Goal: Submit feedback/report problem

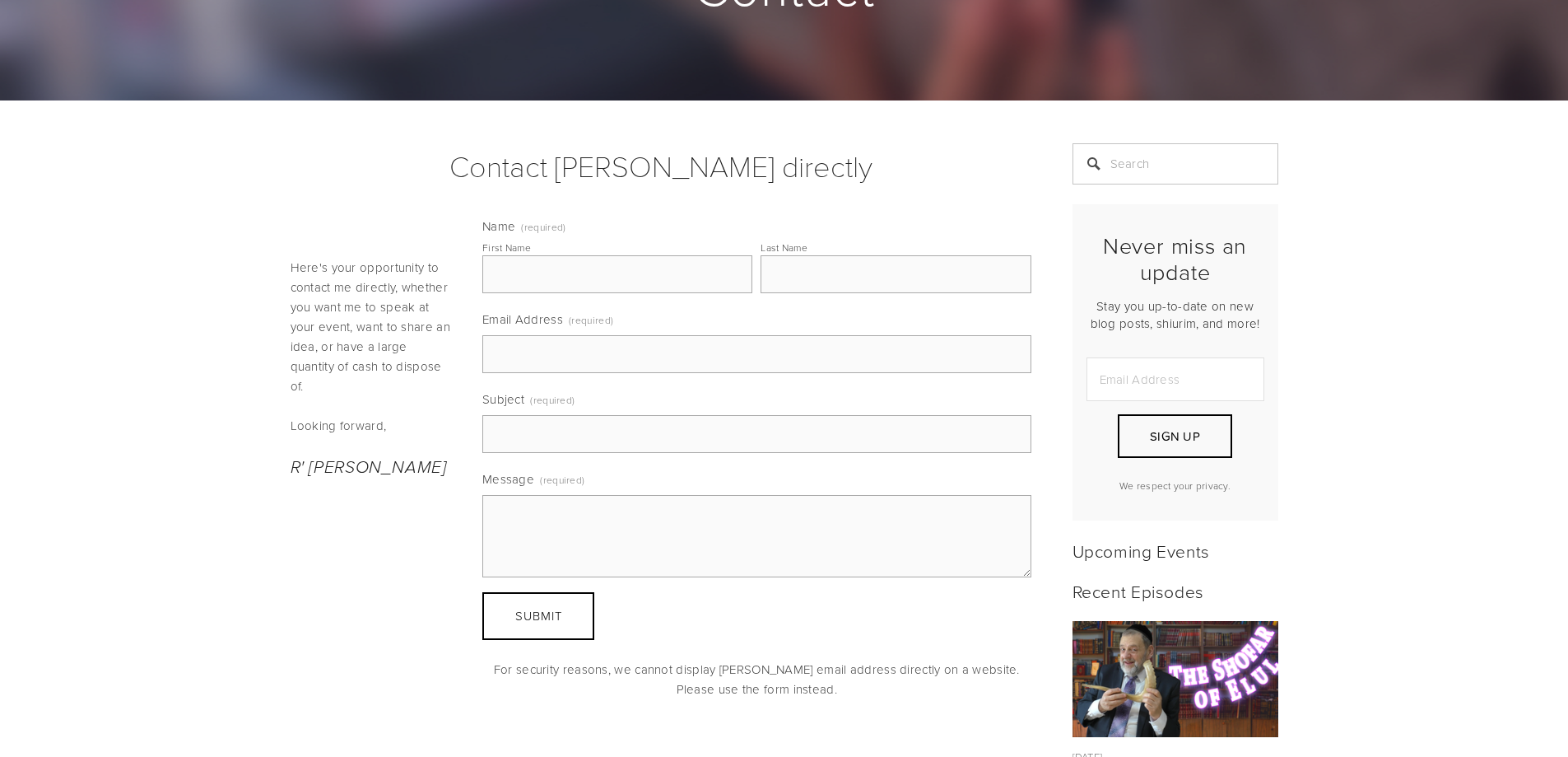
scroll to position [247, 0]
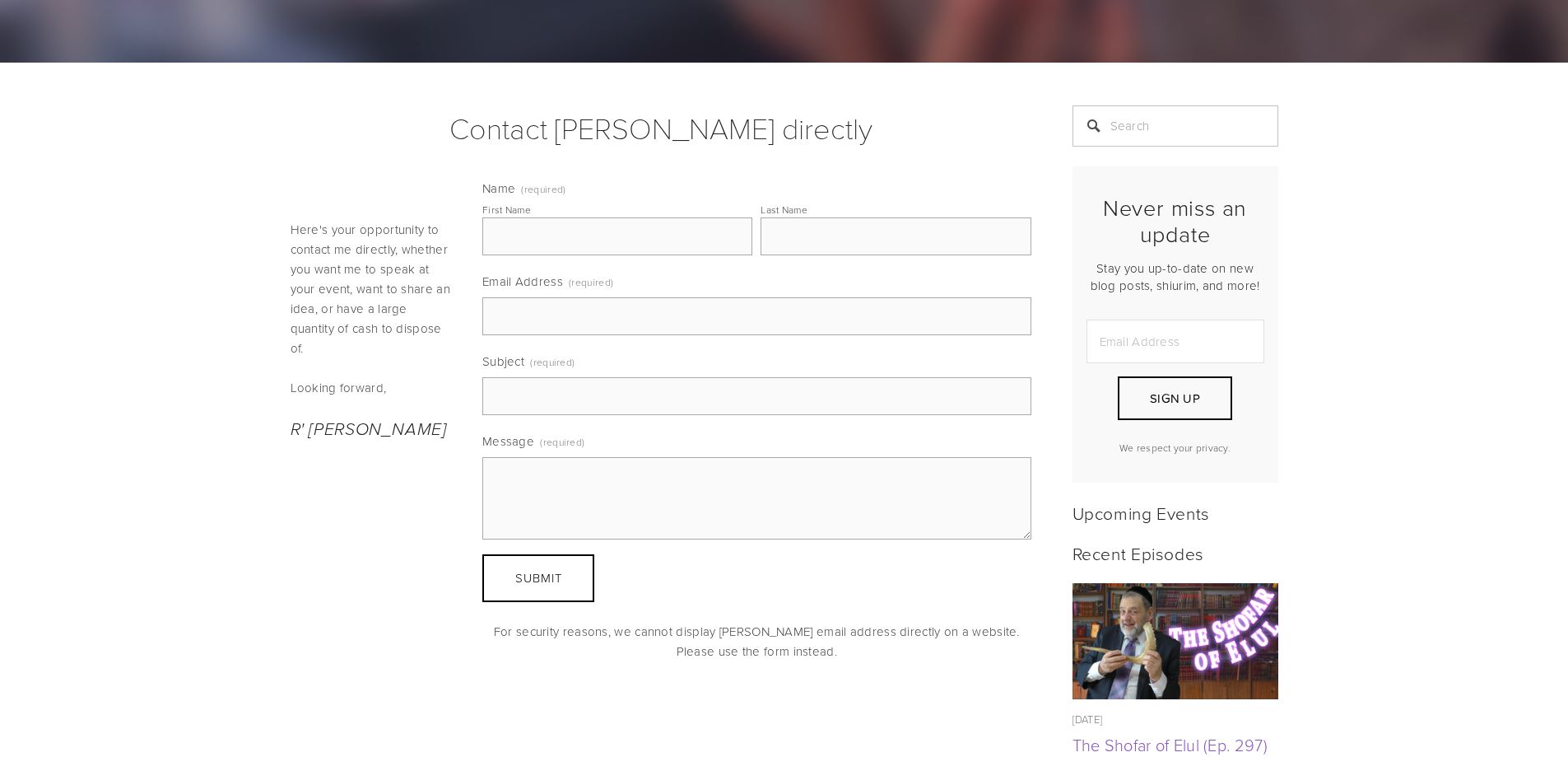
click at [620, 241] on input "First Name" at bounding box center [616, 237] width 269 height 38
type input "Max"
type input "[PERSON_NAME]"
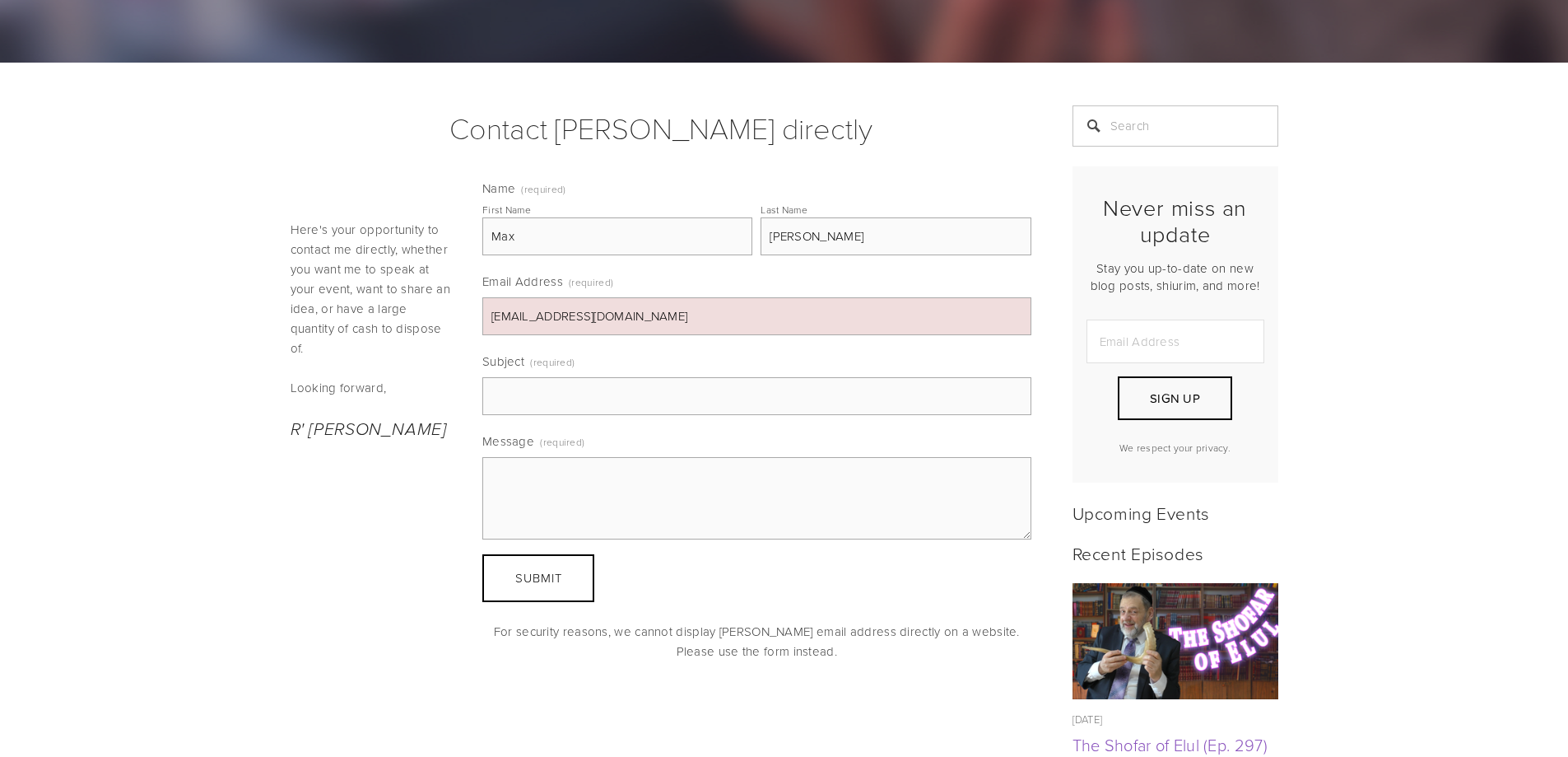
type input "[EMAIL_ADDRESS][DOMAIN_NAME]"
type input "Live audience"
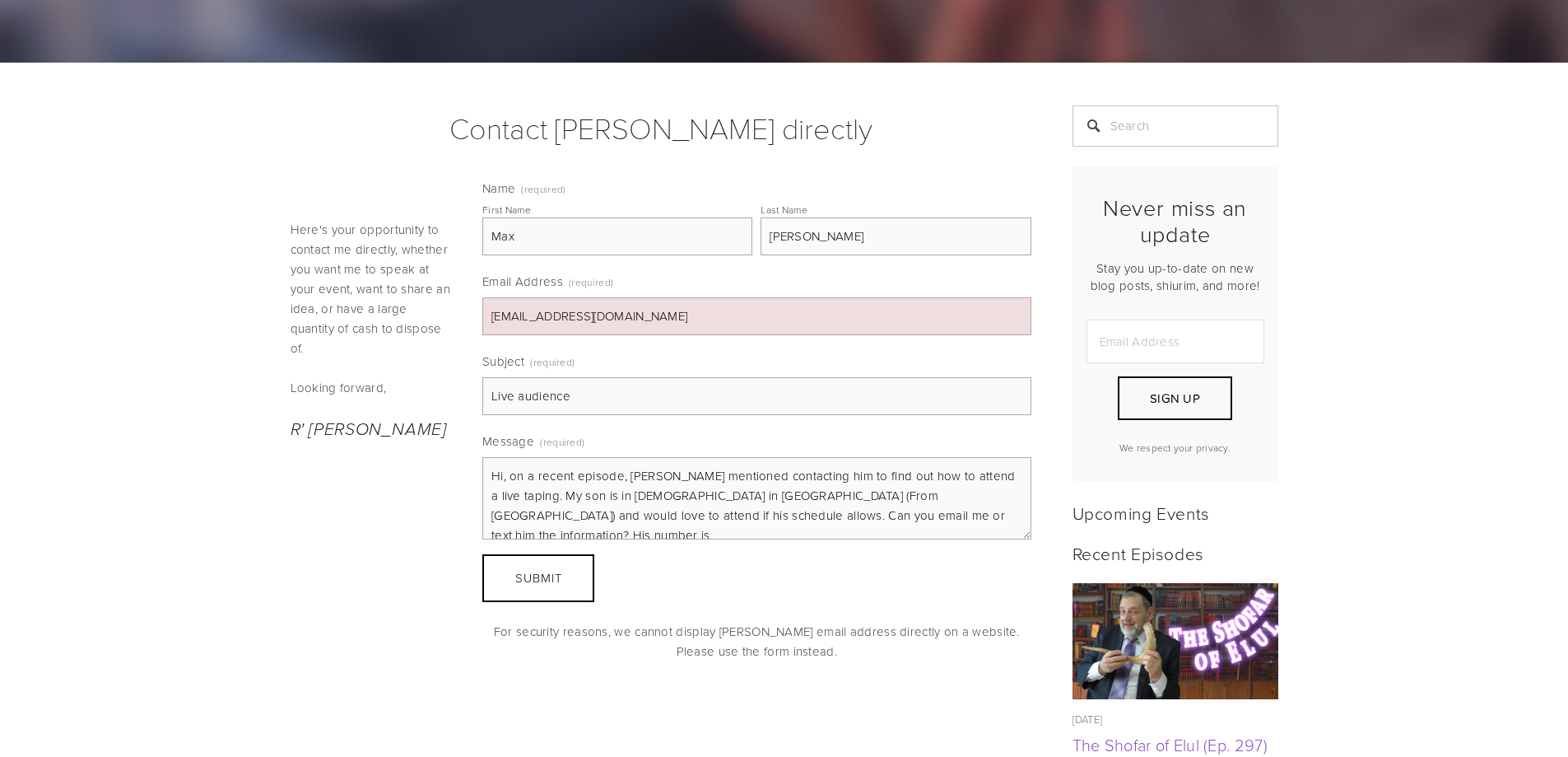
click at [949, 518] on textarea "Hi, on a recent episode, [PERSON_NAME] mentioned contacting him to find out how…" at bounding box center [757, 497] width 549 height 83
paste textarea "[PHONE_NUMBER]"
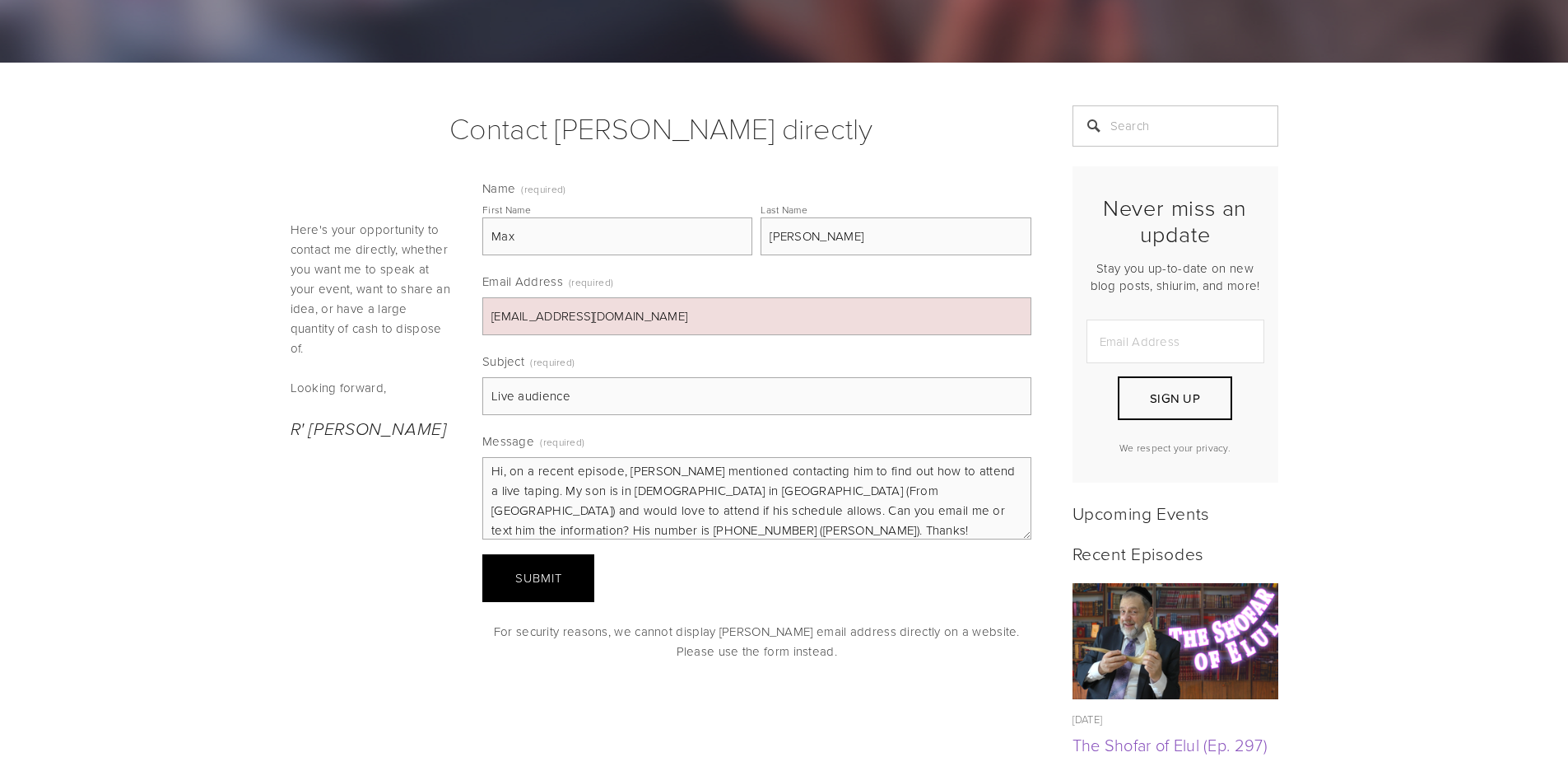
type textarea "Hi, on a recent episode, [PERSON_NAME] mentioned contacting him to find out how…"
click at [552, 581] on span "Submit" at bounding box center [538, 577] width 47 height 17
